Goal: Task Accomplishment & Management: Use online tool/utility

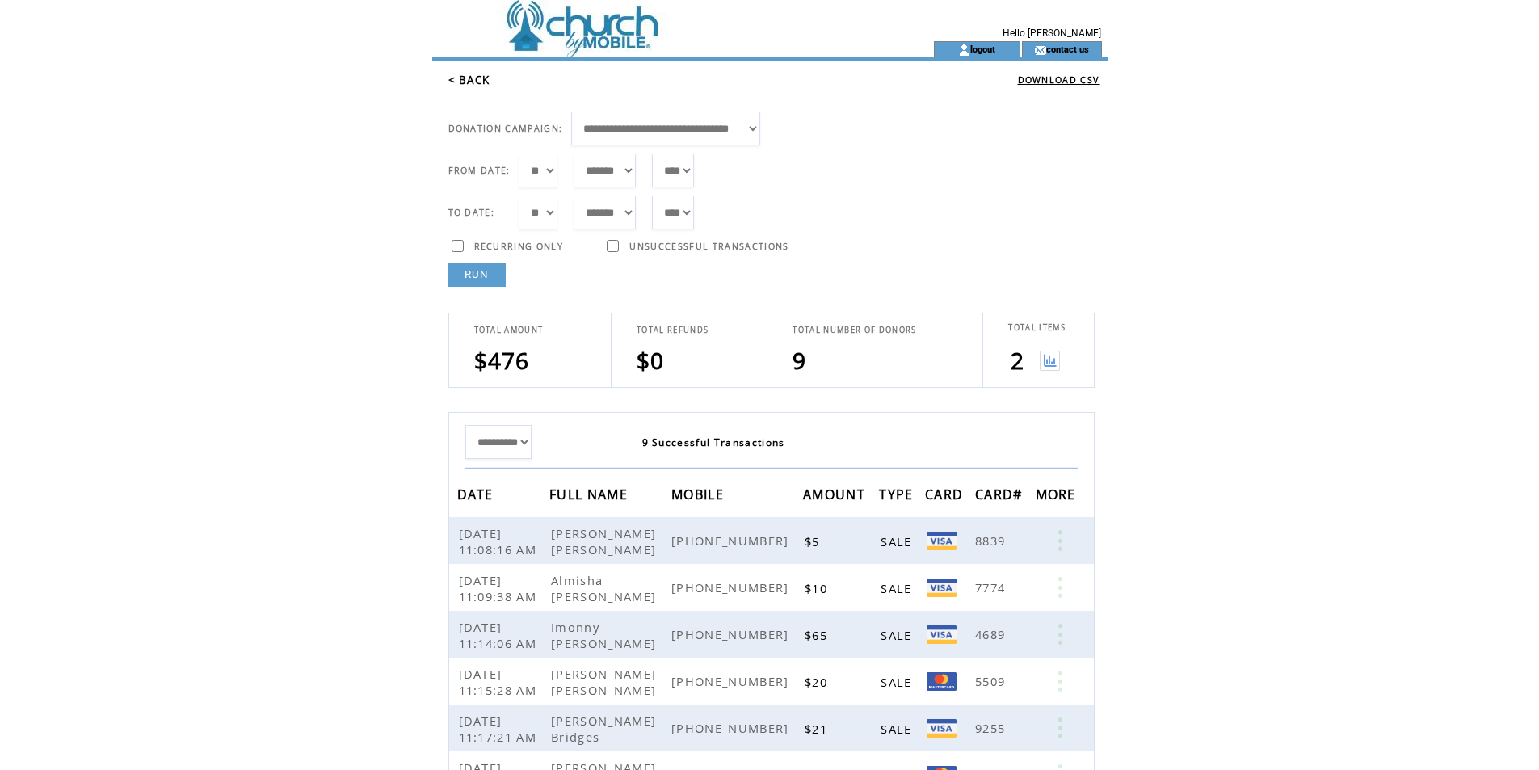
select select "***"
select select "*"
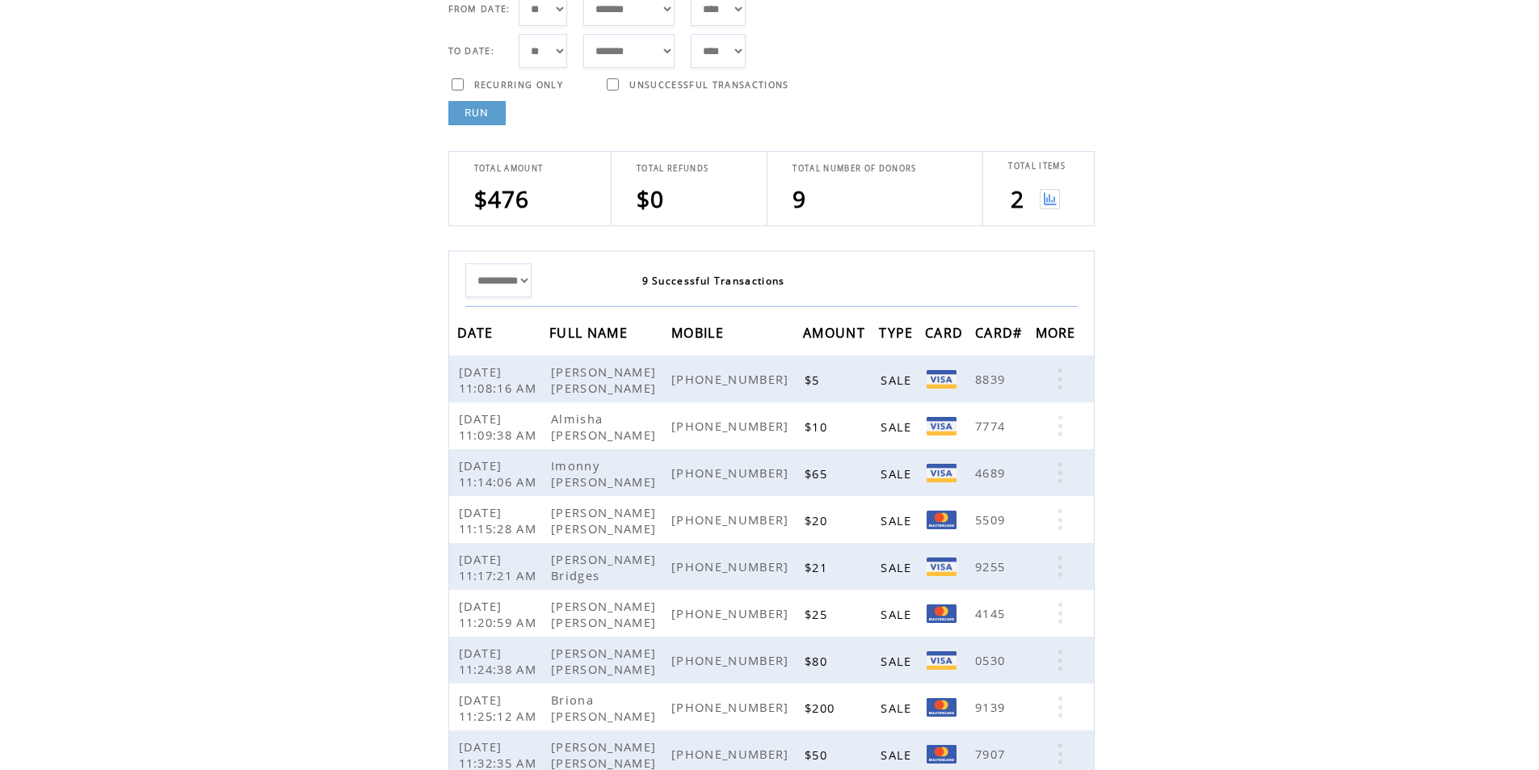
click at [494, 108] on link "RUN" at bounding box center [476, 113] width 57 height 24
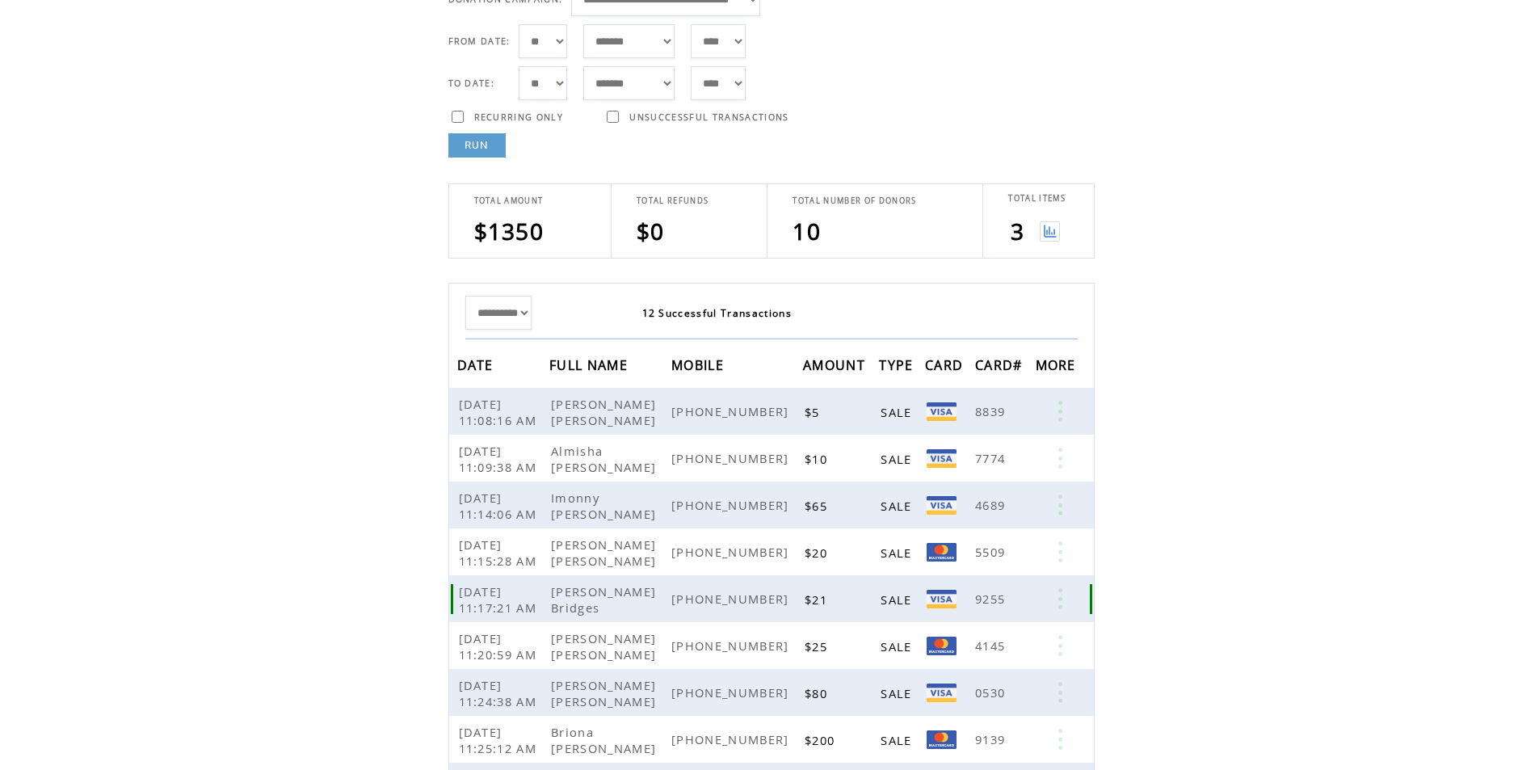
scroll to position [0, 0]
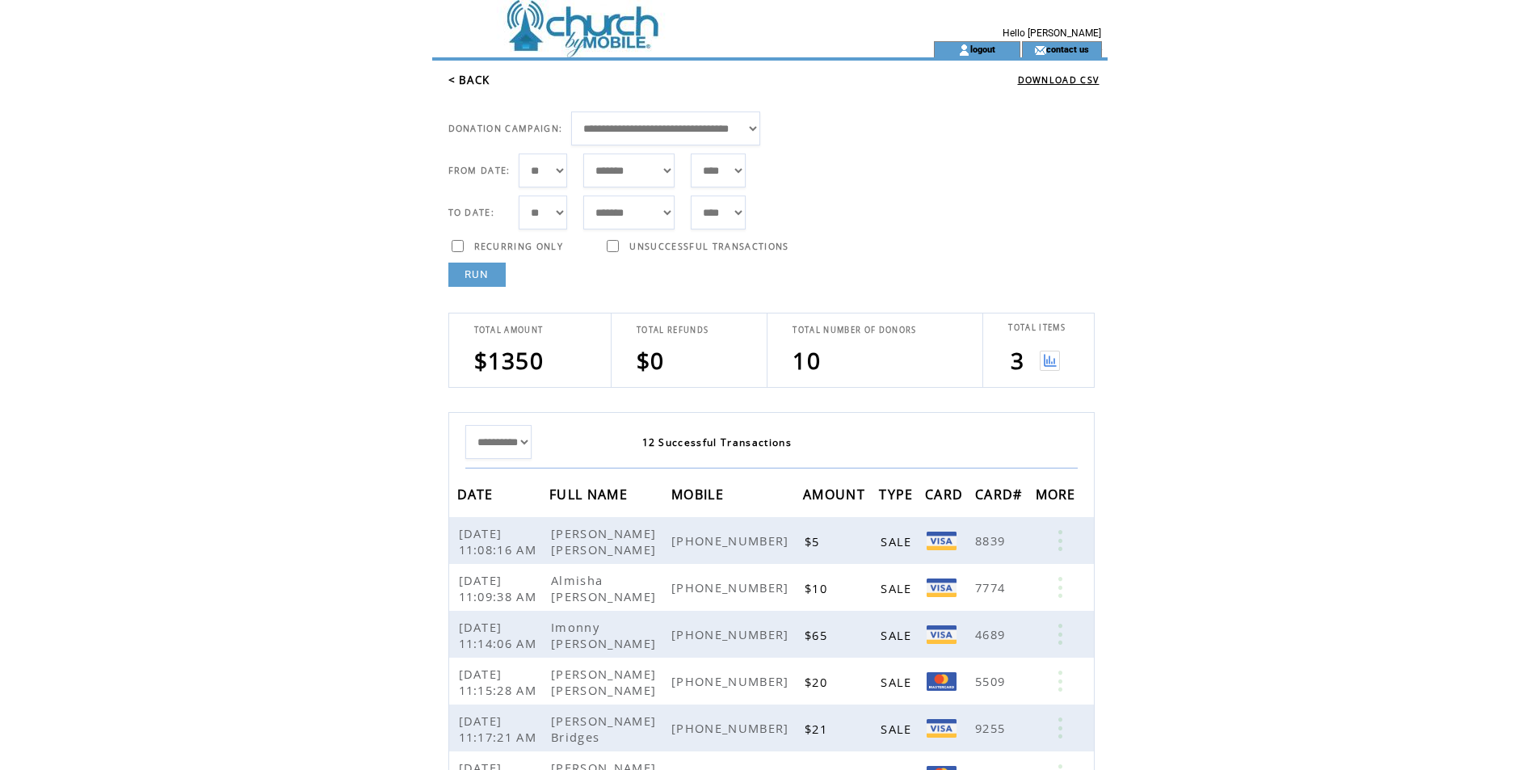
click at [495, 272] on link "RUN" at bounding box center [476, 275] width 57 height 24
click at [488, 278] on link "RUN" at bounding box center [476, 275] width 57 height 24
click at [469, 291] on td "**********" at bounding box center [775, 683] width 663 height 793
click at [487, 279] on link "RUN" at bounding box center [476, 275] width 57 height 24
click at [489, 283] on link "RUN" at bounding box center [476, 275] width 57 height 24
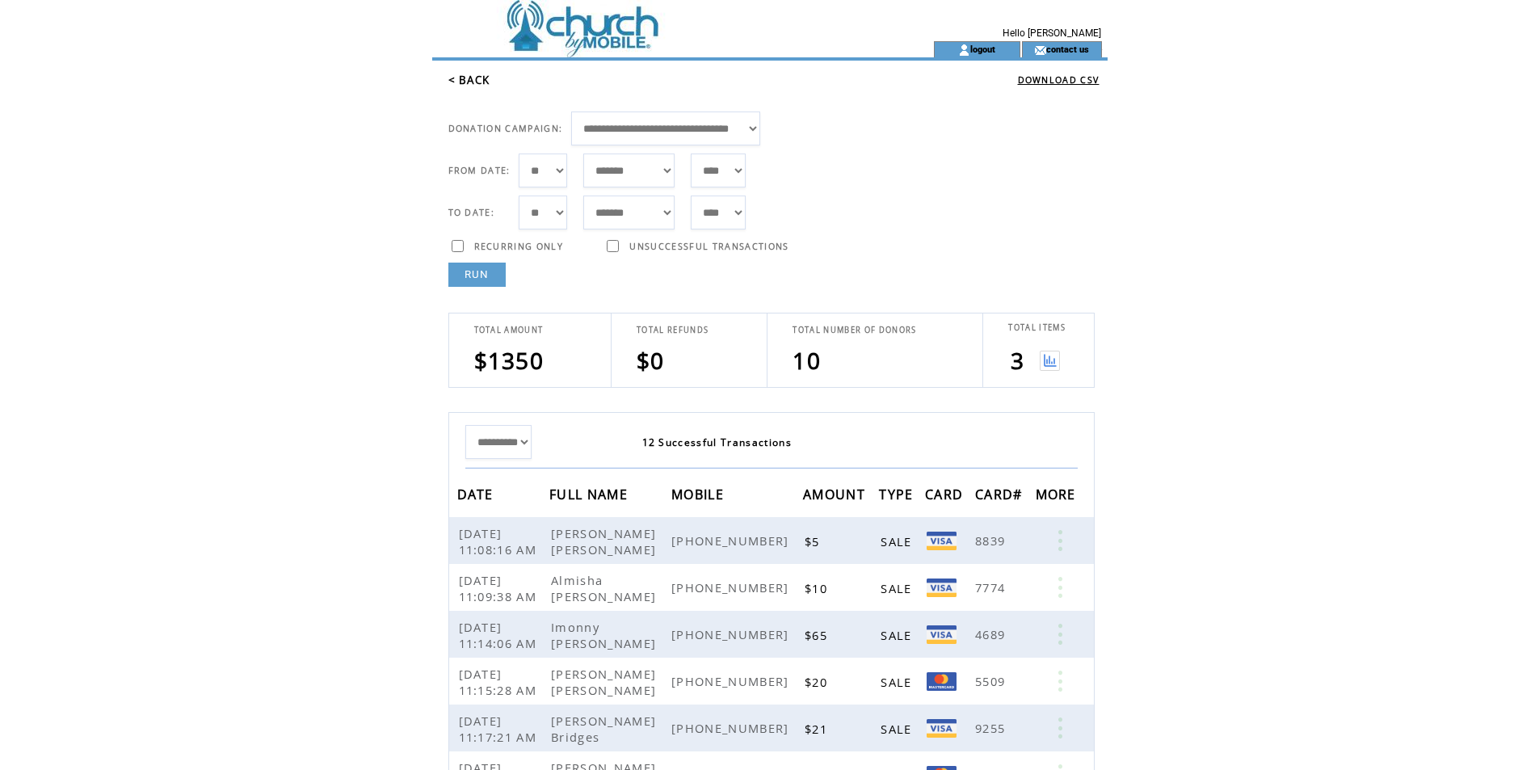
click at [474, 270] on link "RUN" at bounding box center [476, 275] width 57 height 24
click at [476, 281] on link "RUN" at bounding box center [476, 275] width 57 height 24
click at [485, 278] on link "RUN" at bounding box center [476, 275] width 57 height 24
click at [505, 275] on td "FROM DATE: *** * * * * * * * * * ** ** ** ** ** ** ** ** ** ** ** ** ** ** ** *…" at bounding box center [777, 215] width 659 height 141
click at [496, 273] on link "RUN" at bounding box center [476, 275] width 57 height 24
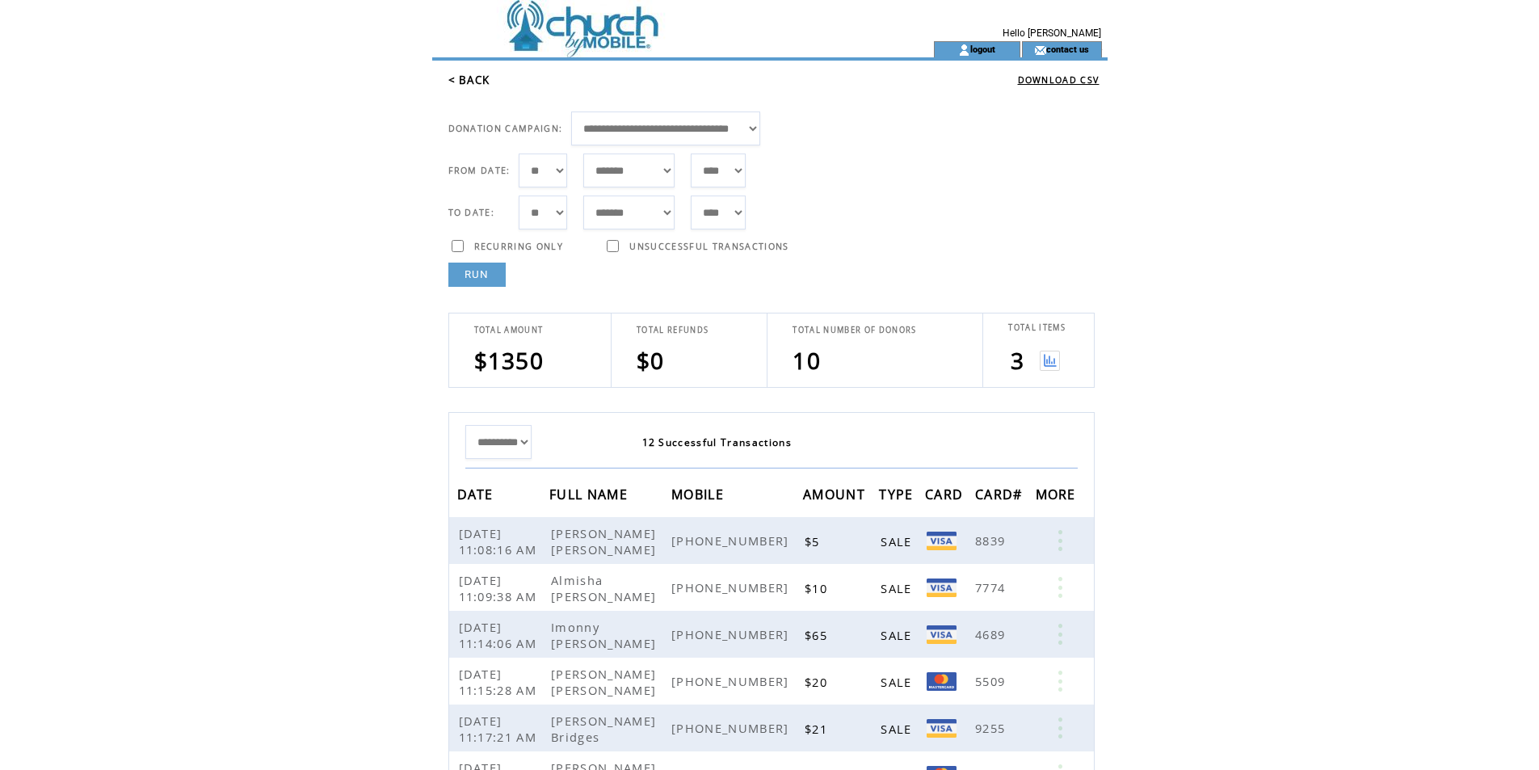
click at [1048, 366] on img at bounding box center [1050, 361] width 20 height 20
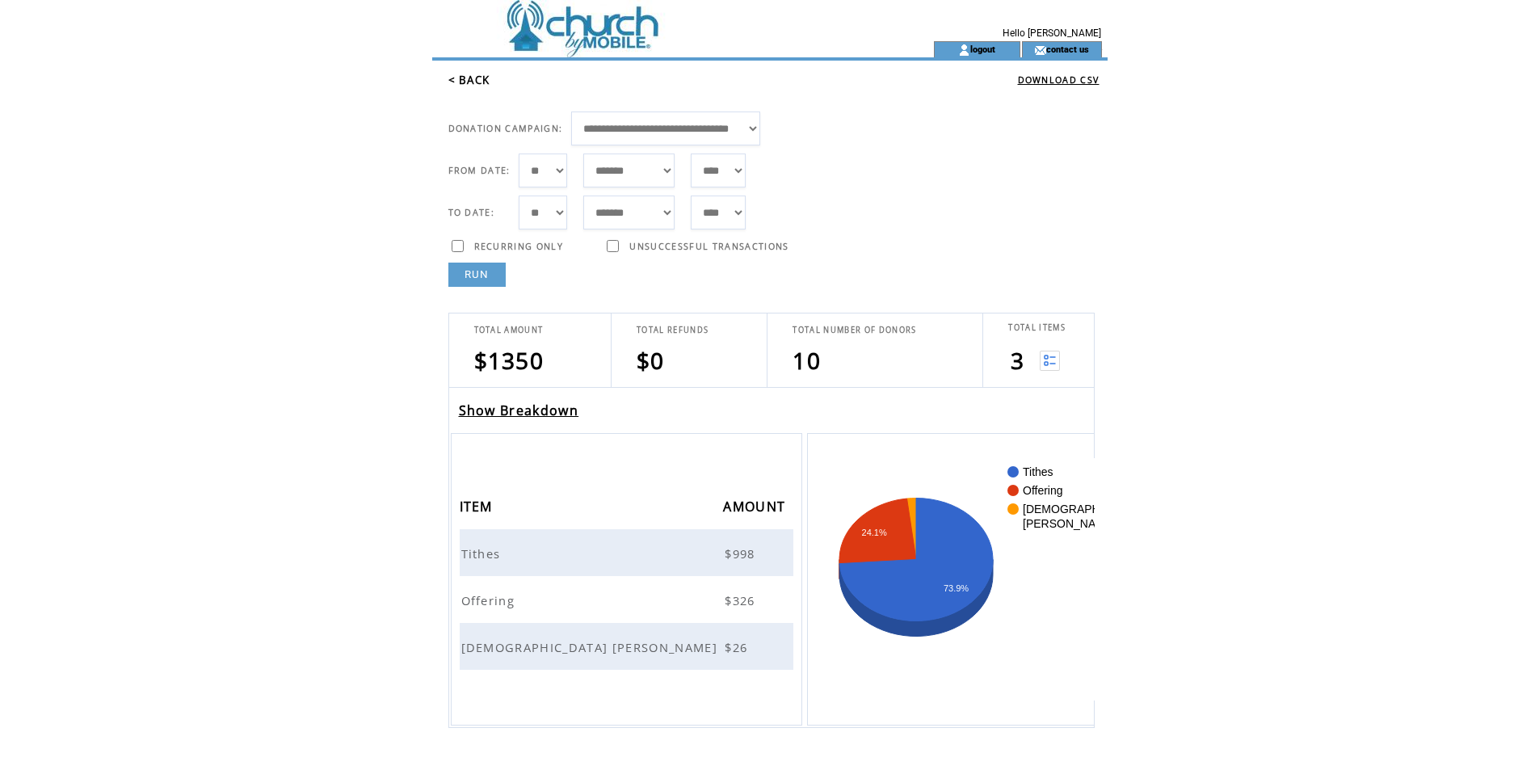
click at [476, 81] on link "< BACK" at bounding box center [469, 80] width 42 height 15
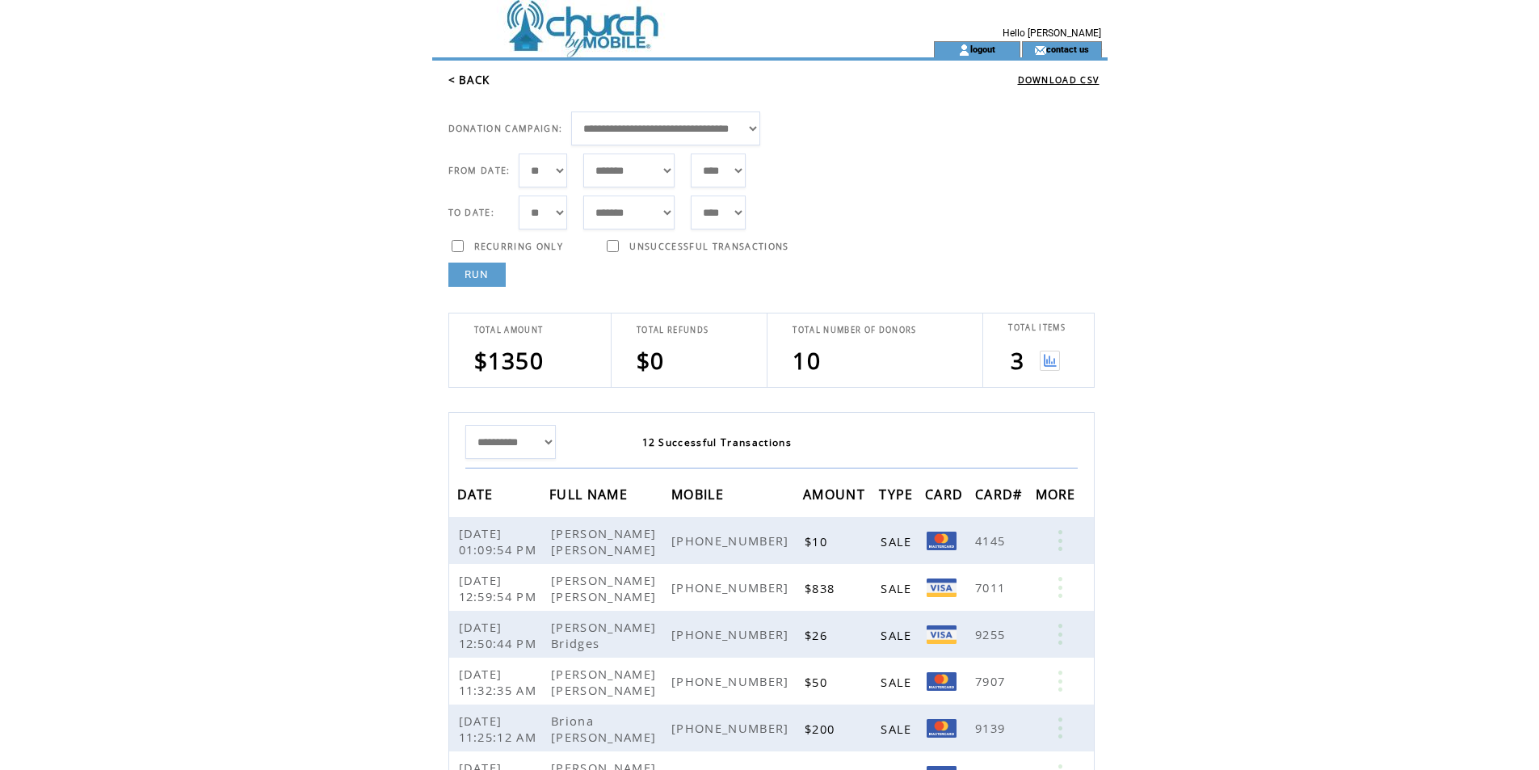
click at [484, 271] on link "RUN" at bounding box center [476, 275] width 57 height 24
click at [468, 281] on link "RUN" at bounding box center [476, 275] width 57 height 24
click at [502, 279] on link "RUN" at bounding box center [476, 275] width 57 height 24
